Goal: Task Accomplishment & Management: Use online tool/utility

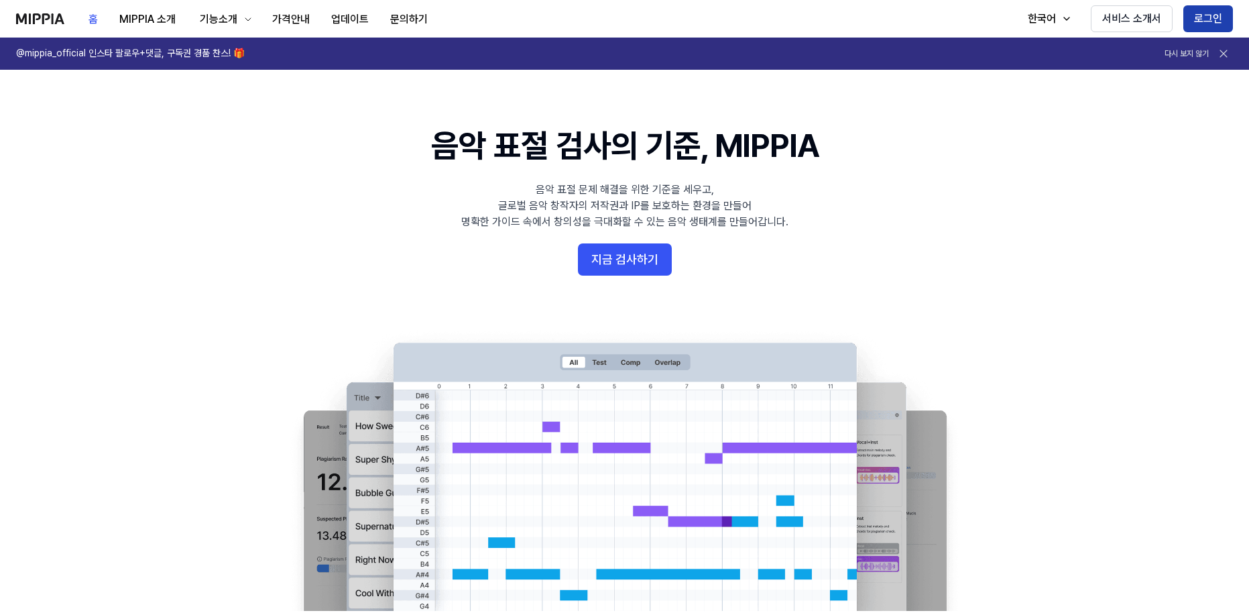
click at [1213, 19] on button "로그인" at bounding box center [1209, 18] width 50 height 27
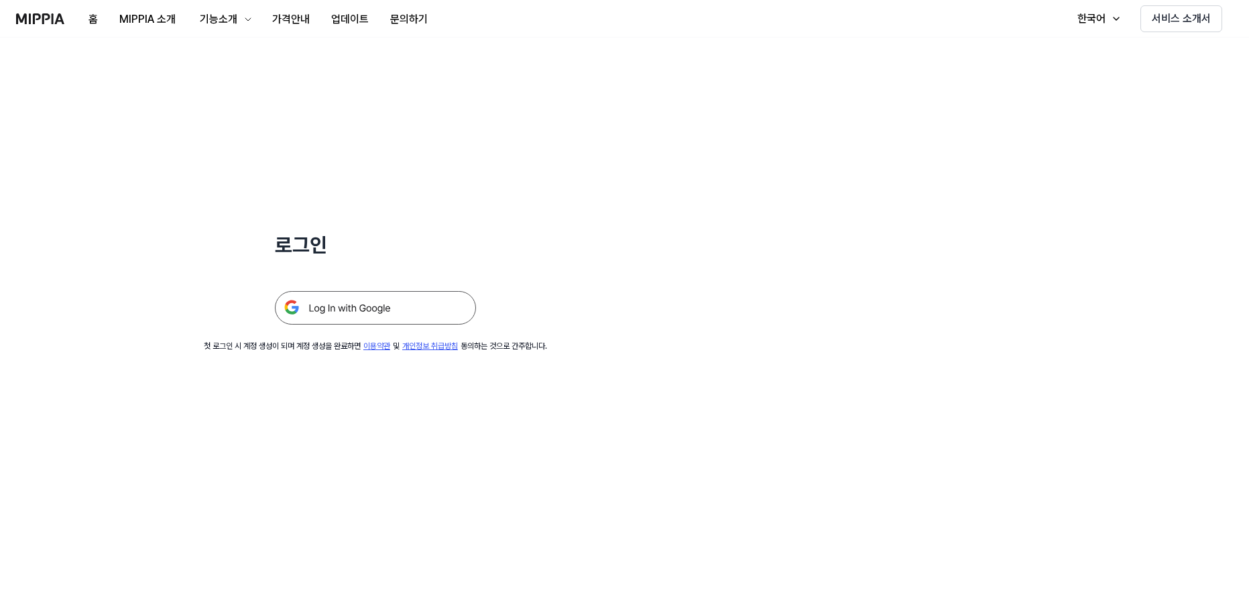
click at [357, 307] on img at bounding box center [375, 308] width 201 height 34
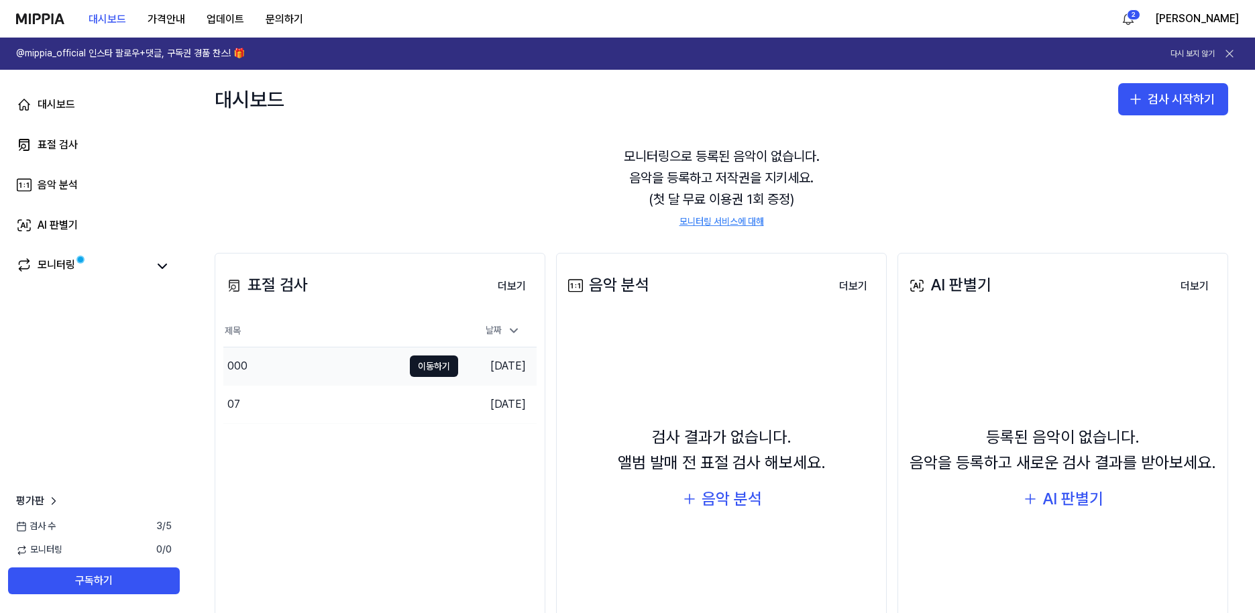
scroll to position [35, 0]
click at [1175, 103] on button "검사 시작하기" at bounding box center [1173, 99] width 110 height 32
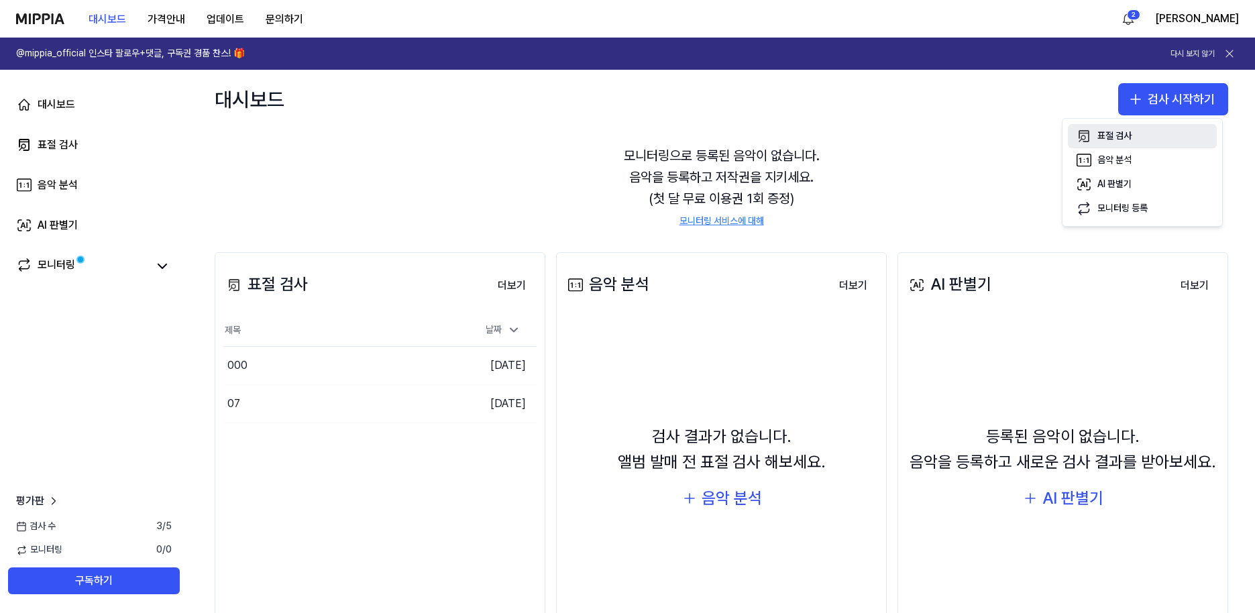
click at [1111, 135] on div "표절 검사" at bounding box center [1114, 135] width 34 height 13
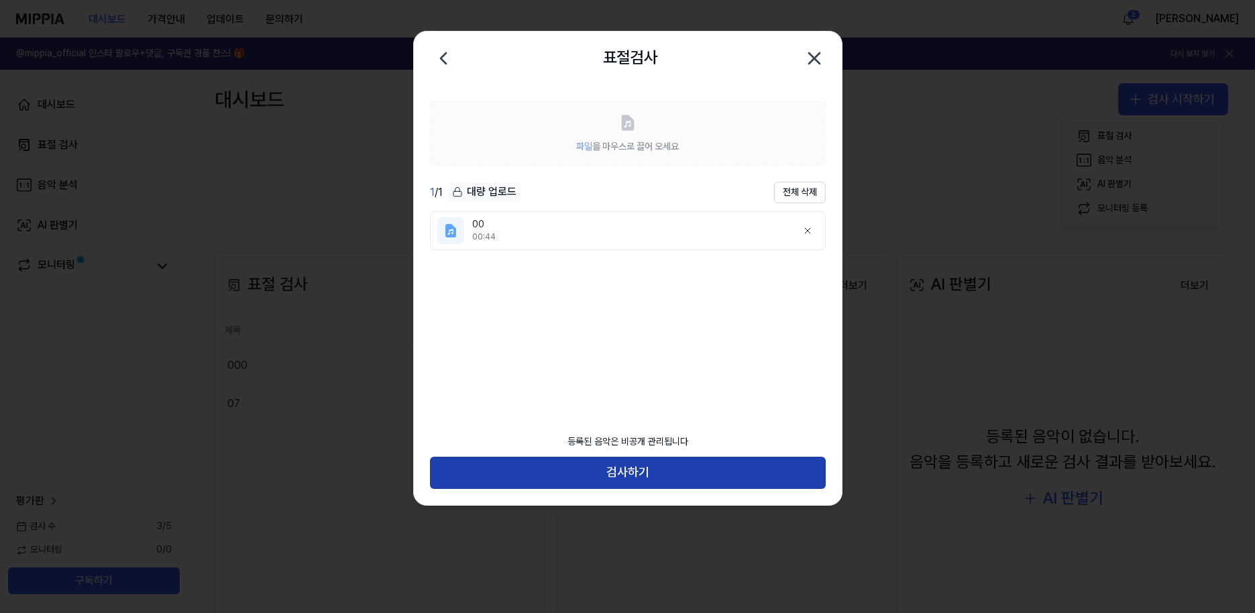
click at [561, 466] on button "검사하기" at bounding box center [628, 473] width 396 height 32
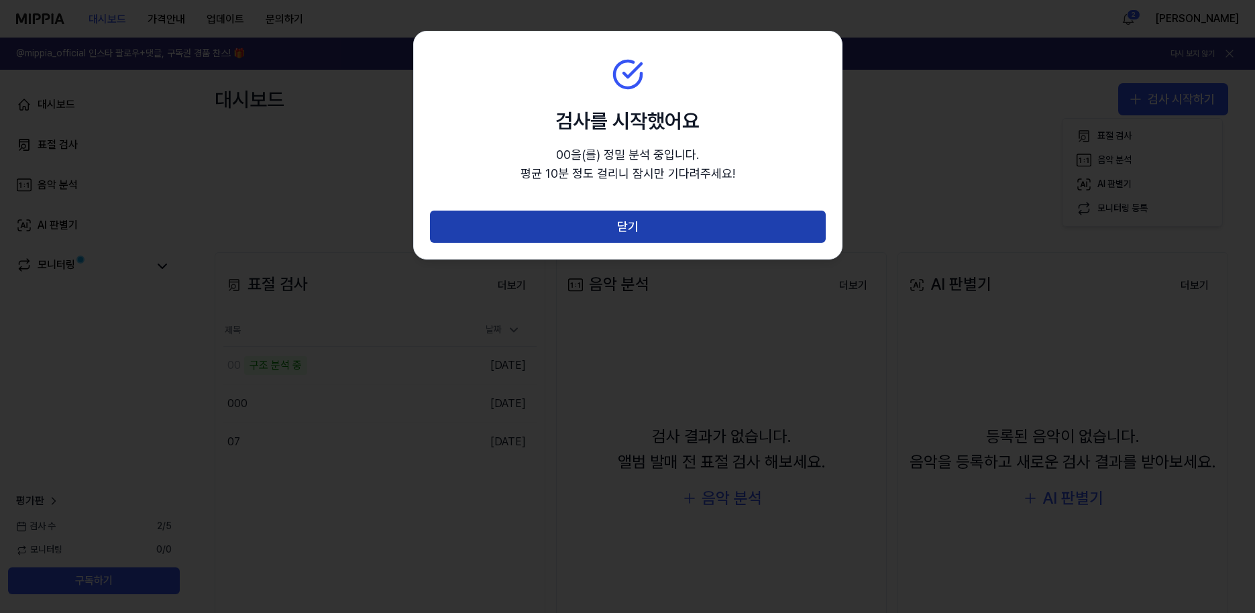
click at [638, 222] on button "닫기" at bounding box center [628, 227] width 396 height 32
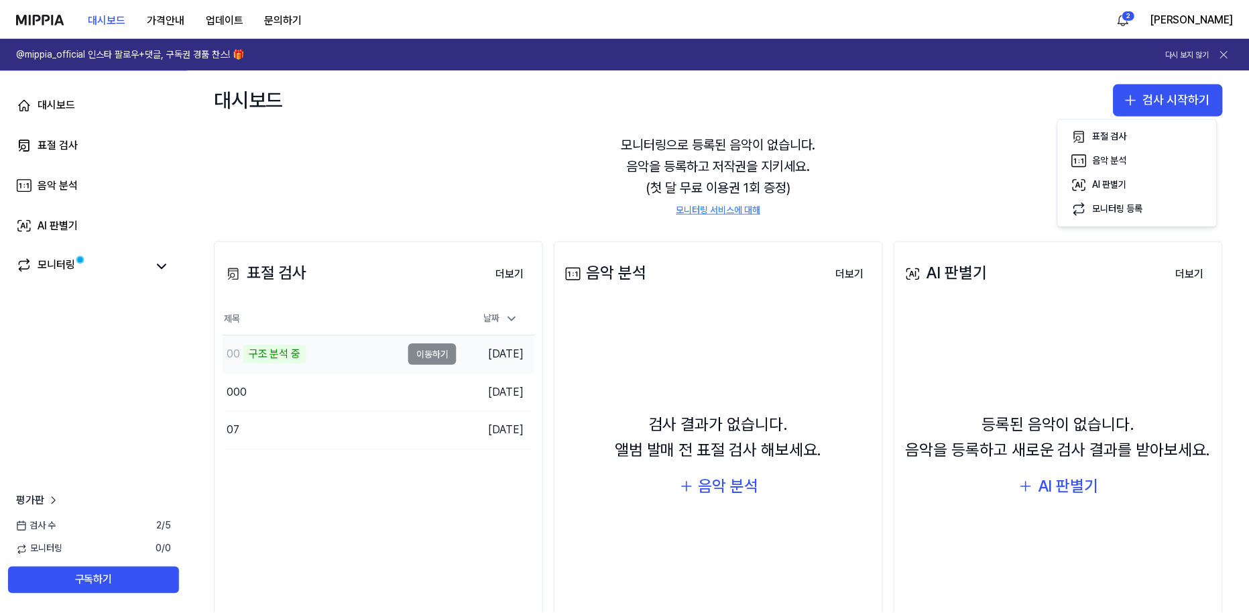
scroll to position [62, 0]
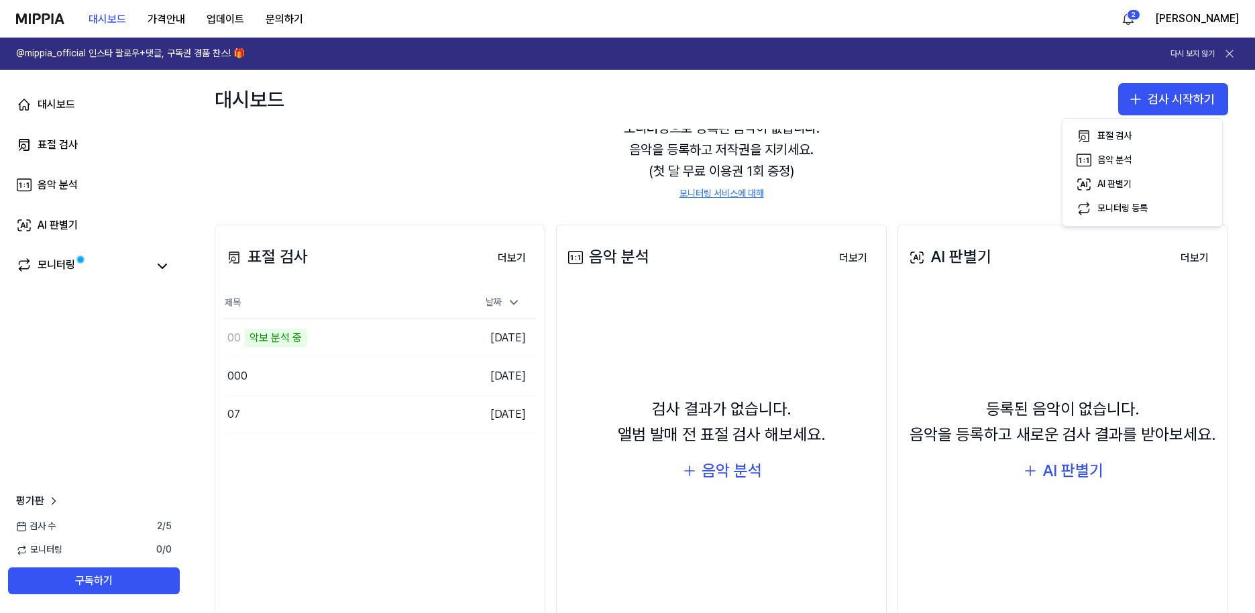
click at [1068, 124] on button "표절 검사" at bounding box center [1142, 136] width 149 height 24
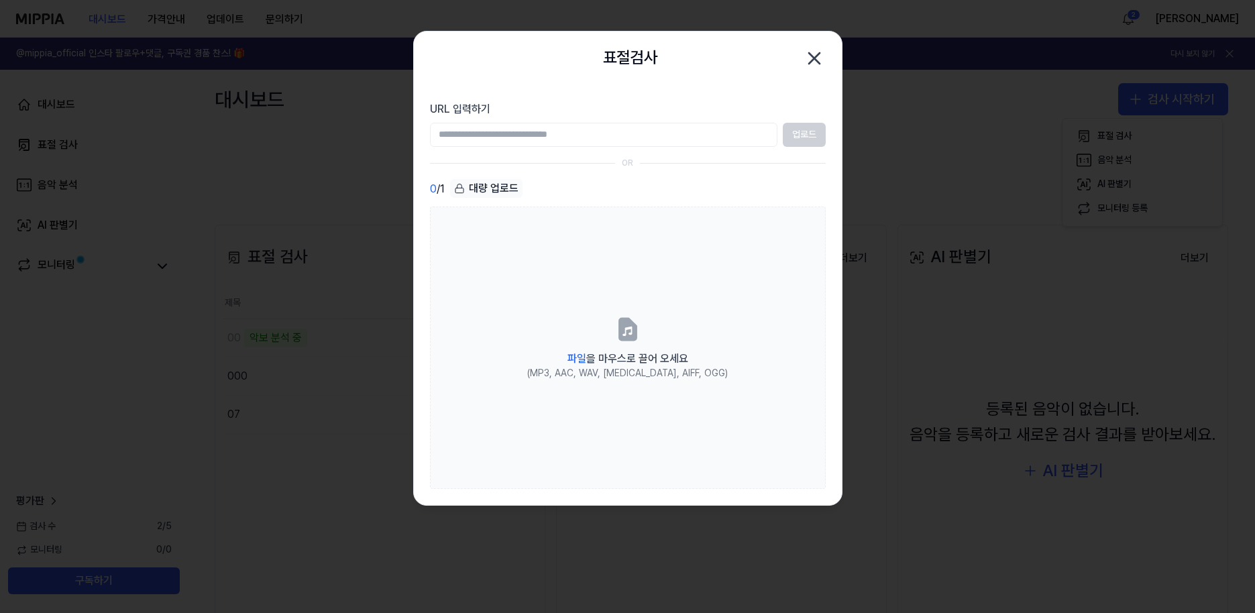
click at [810, 65] on icon "button" at bounding box center [813, 58] width 21 height 21
click at [810, 65] on div "표절검사 닫기 URL 입력하기 업로드 OR 0 / 1 대량 업로드 파일 을 마우스로 끌어 오세요 (MP3, AAC, WAV, [MEDICAL_…" at bounding box center [627, 268] width 429 height 475
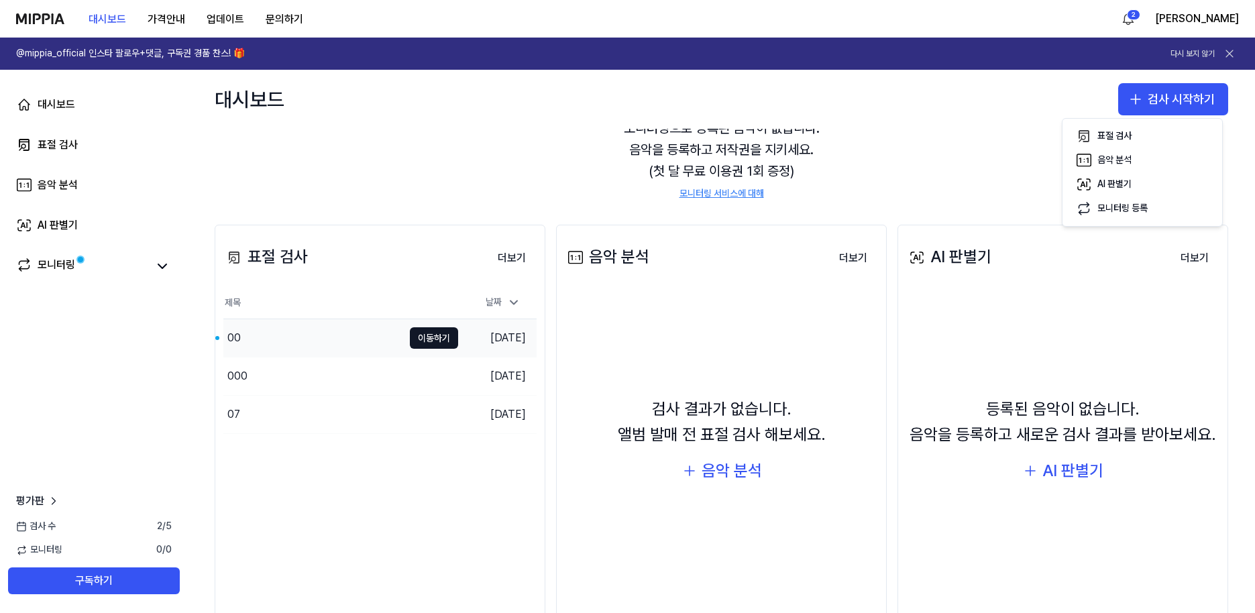
click at [283, 337] on div "00" at bounding box center [313, 338] width 180 height 38
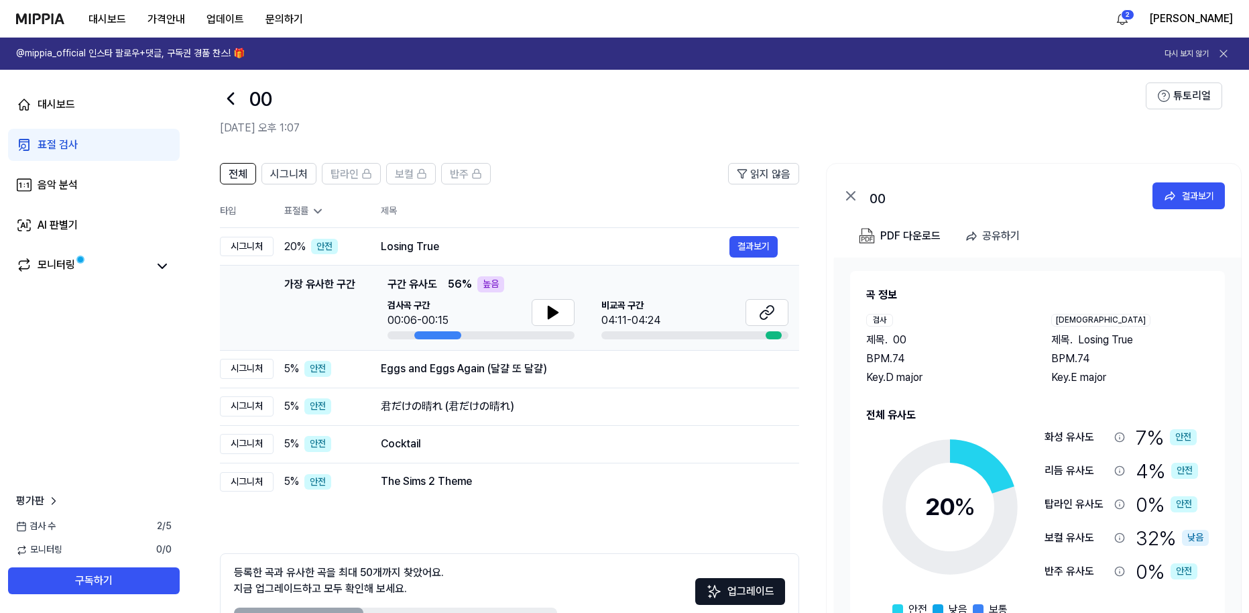
scroll to position [21, 0]
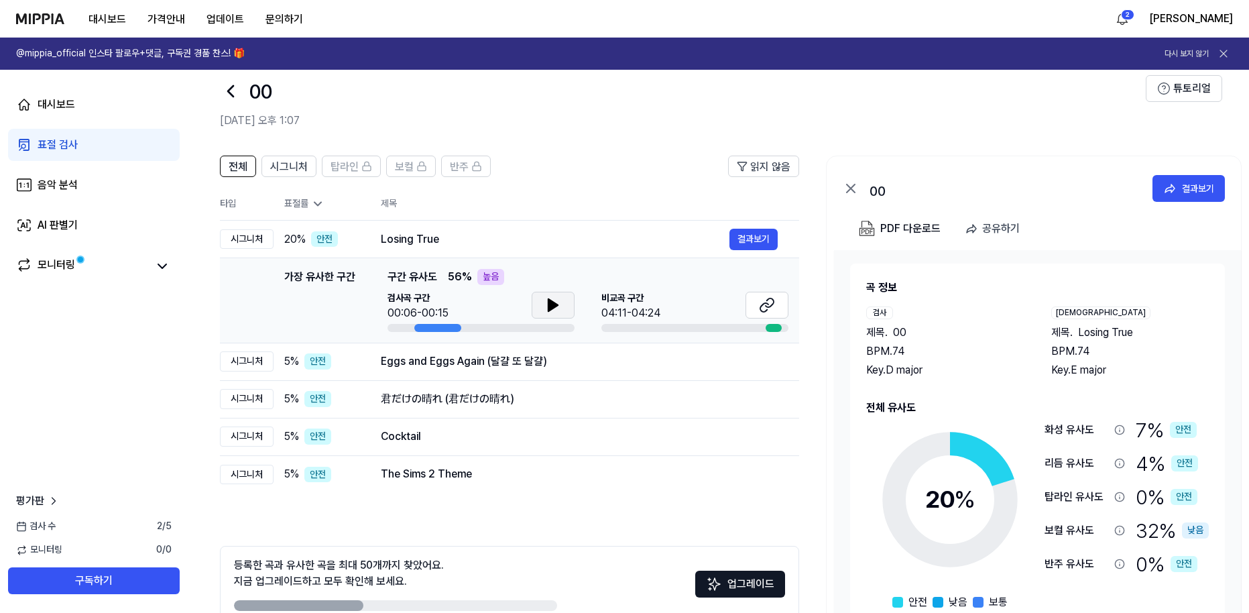
click at [564, 304] on button at bounding box center [553, 305] width 43 height 27
click at [762, 302] on icon at bounding box center [767, 305] width 16 height 16
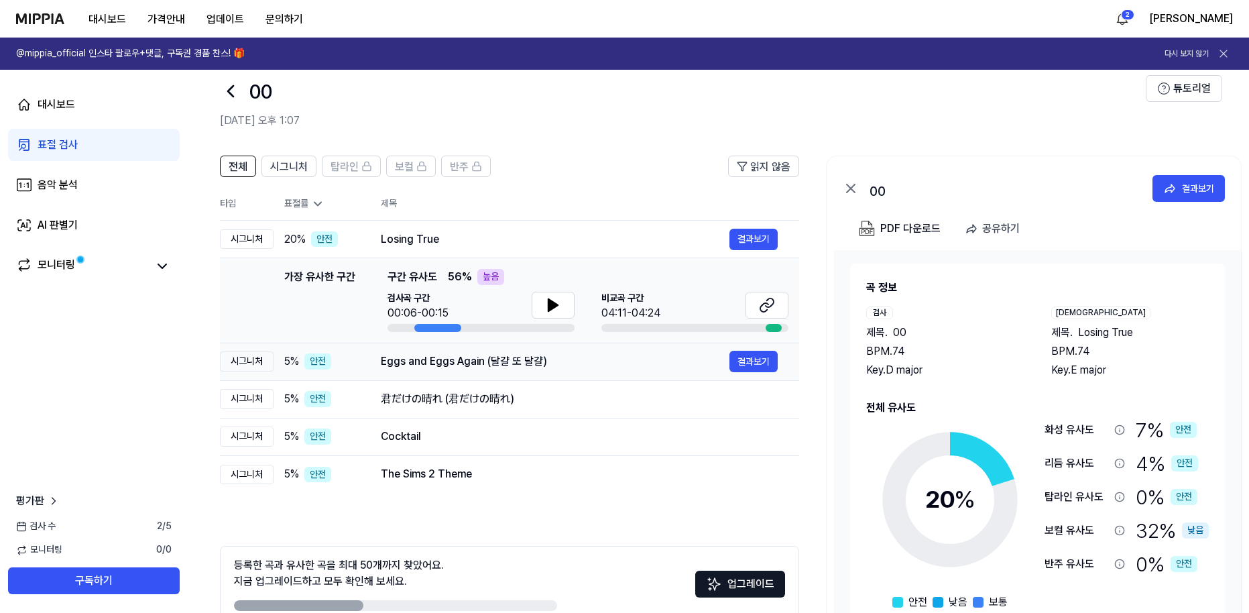
click at [474, 369] on div "Eggs and Eggs Again (달걀 또 달걀)" at bounding box center [555, 361] width 349 height 16
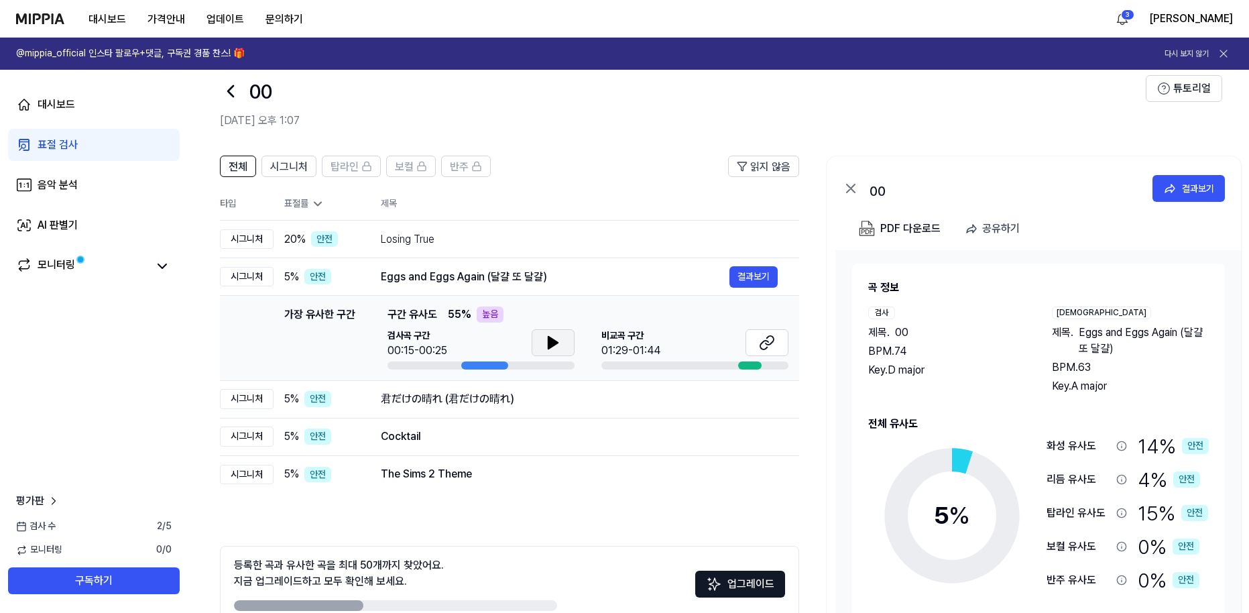
click at [553, 349] on icon at bounding box center [553, 343] width 16 height 16
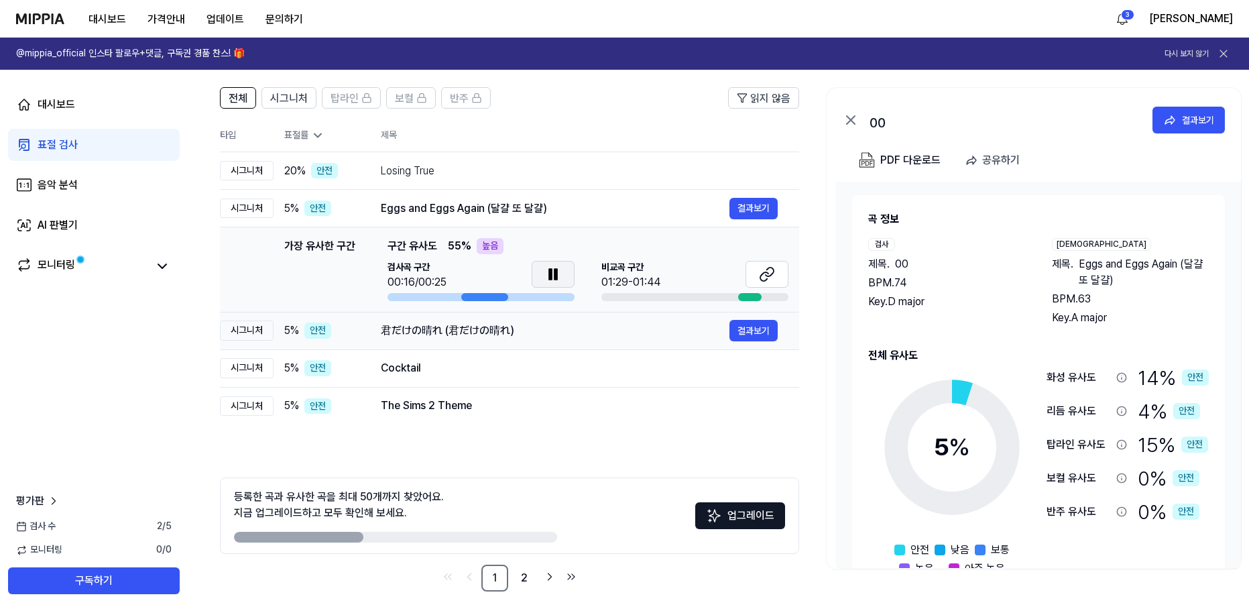
scroll to position [95, 0]
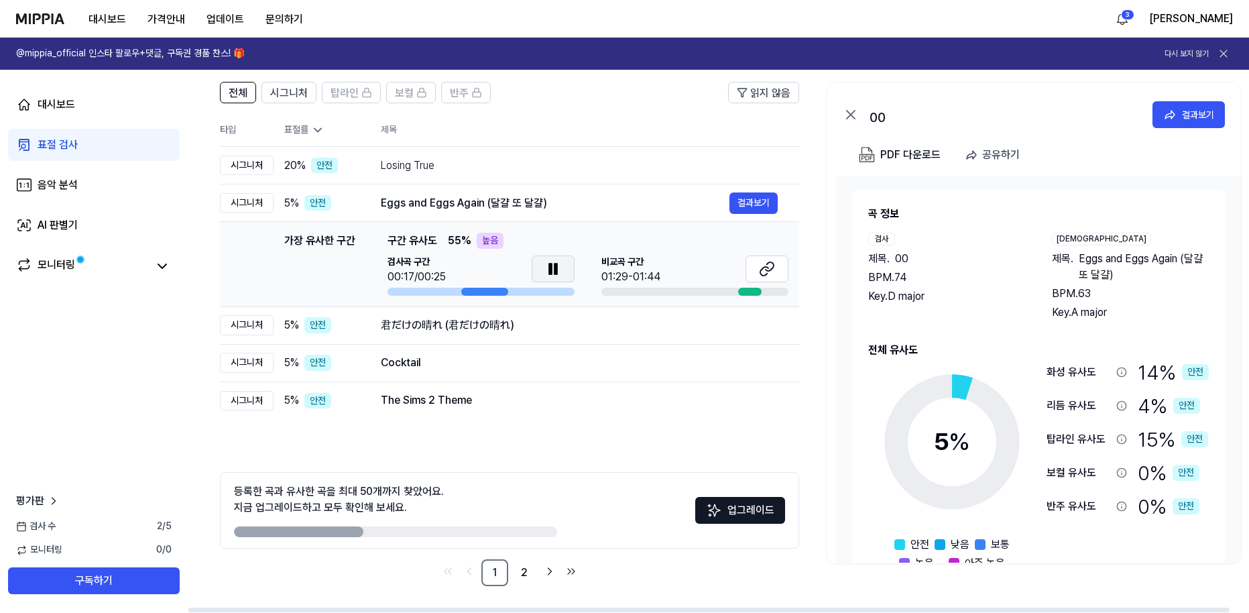
click at [538, 270] on button at bounding box center [553, 268] width 43 height 27
click at [779, 270] on button at bounding box center [767, 268] width 43 height 27
click at [0, 0] on div "대시보드 가격안내 업데이트 문의하기 3 김감자 @mippia_official 인스타 팔로우+댓글, 구독권 경품 찬스! 🎁 다시 보지 않기 대시…" at bounding box center [624, 211] width 1249 height 613
click at [449, 330] on div "君だけの晴れ (君だけの晴れ)" at bounding box center [555, 325] width 349 height 16
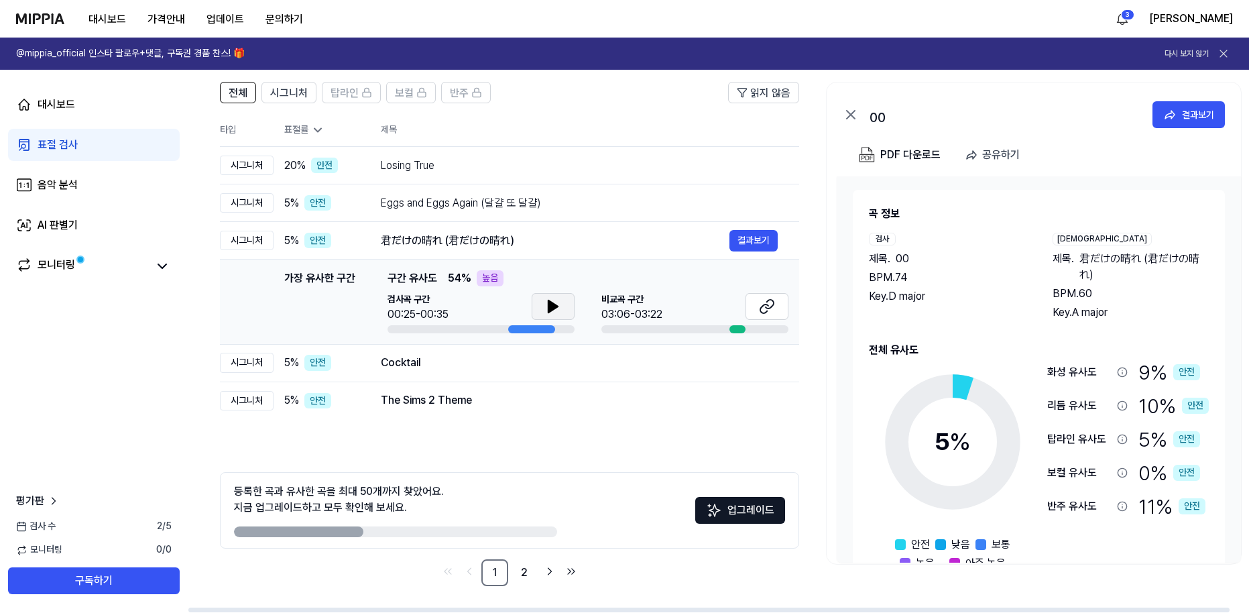
click at [542, 312] on button at bounding box center [553, 306] width 43 height 27
click at [748, 306] on button at bounding box center [767, 306] width 43 height 27
click at [520, 370] on div "Cocktail" at bounding box center [555, 363] width 349 height 16
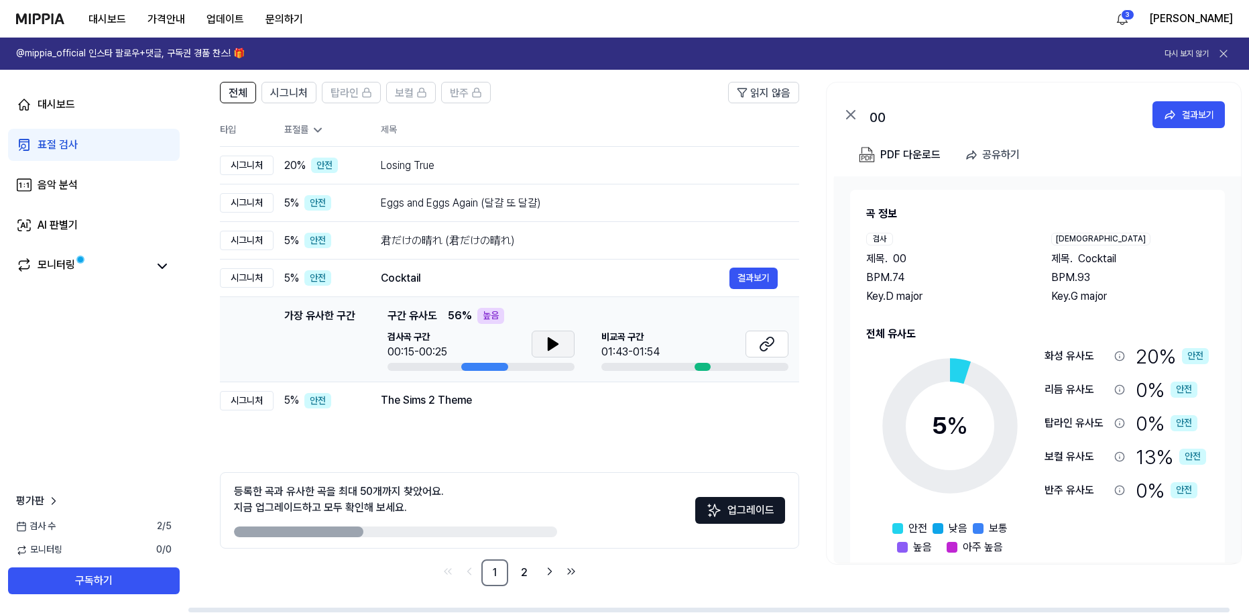
click at [550, 338] on icon at bounding box center [553, 344] width 16 height 16
click at [768, 343] on icon at bounding box center [764, 346] width 8 height 9
click at [463, 413] on td "The Sims 2 Theme 결과보기" at bounding box center [579, 401] width 440 height 38
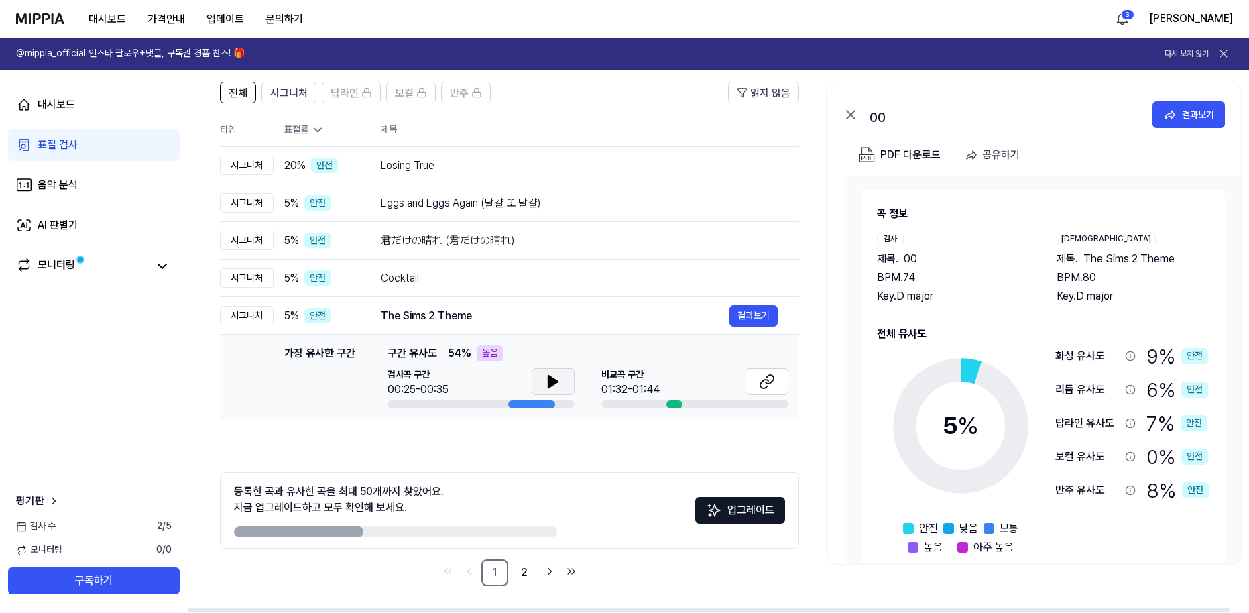
click at [549, 384] on icon at bounding box center [553, 382] width 9 height 12
click at [563, 380] on button at bounding box center [553, 381] width 43 height 27
click at [757, 382] on button at bounding box center [767, 381] width 43 height 27
